Goal: Check status: Verify the current state of an ongoing process or item

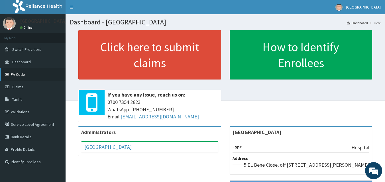
click at [33, 76] on link "PA Code" at bounding box center [32, 74] width 65 height 13
click at [40, 90] on link "Claims" at bounding box center [32, 87] width 65 height 13
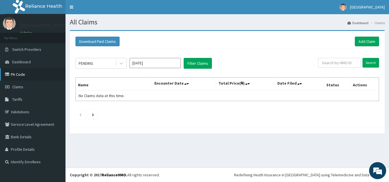
click at [30, 74] on link "PA Code" at bounding box center [32, 74] width 65 height 13
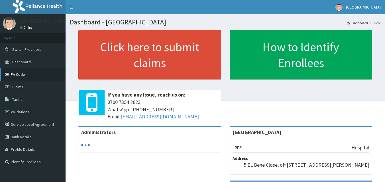
click at [34, 77] on link "PA Code" at bounding box center [32, 74] width 65 height 13
